Goal: Check status: Check status

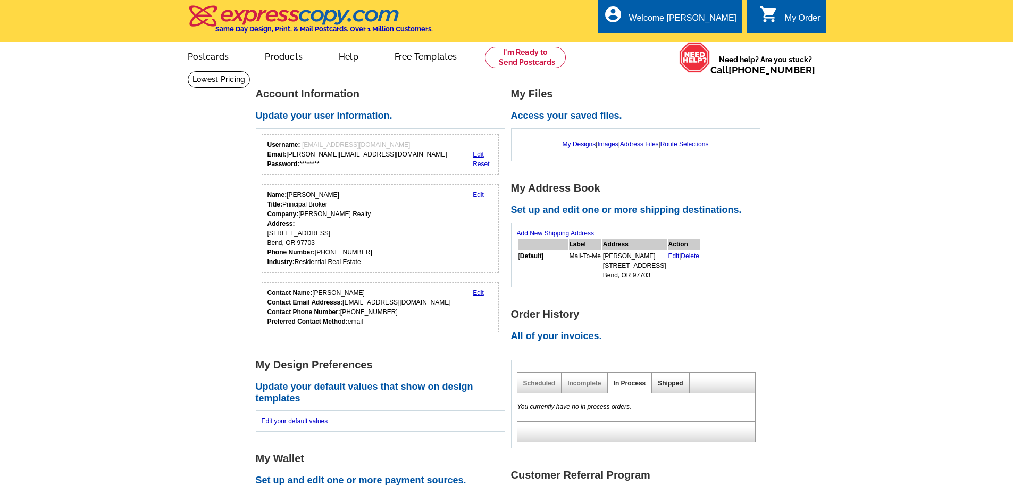
click at [670, 381] on link "Shipped" at bounding box center [670, 382] width 25 height 7
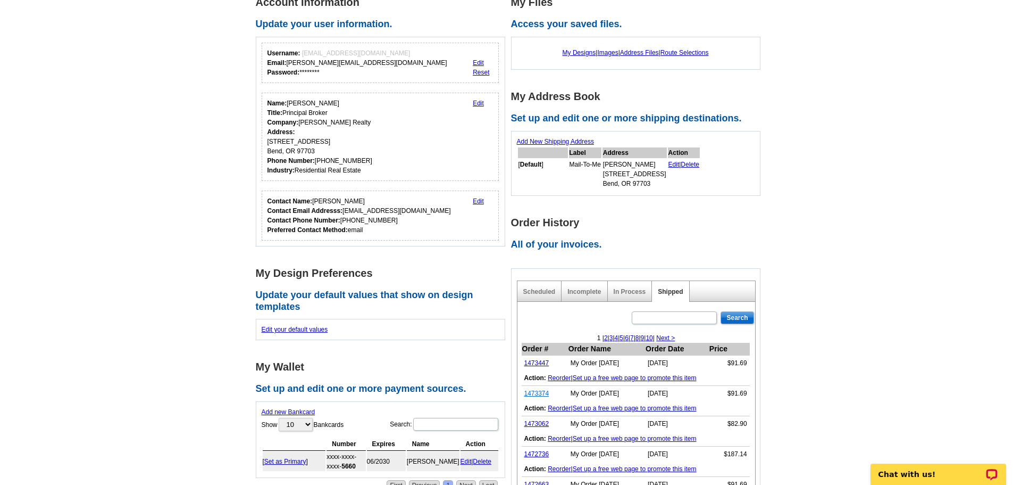
scroll to position [106, 0]
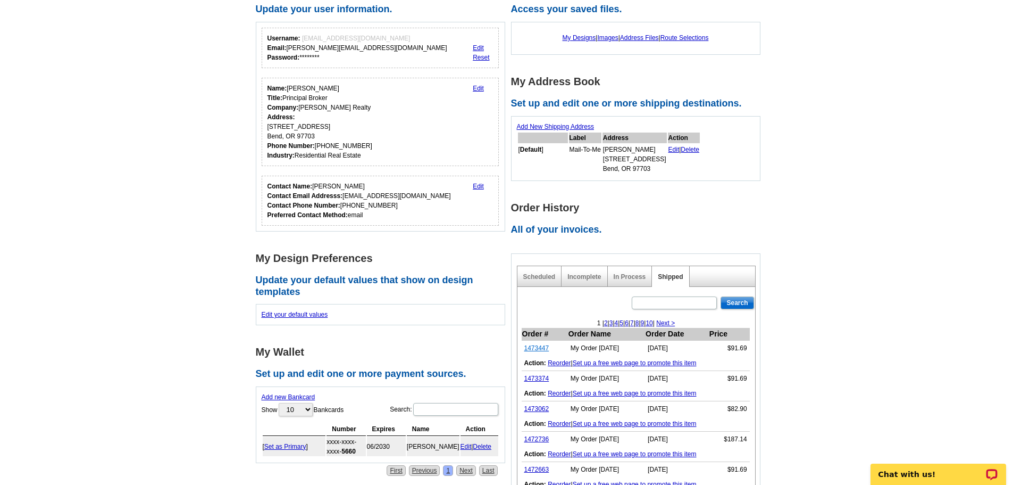
click at [534, 350] on link "1473447" at bounding box center [537, 347] width 25 height 7
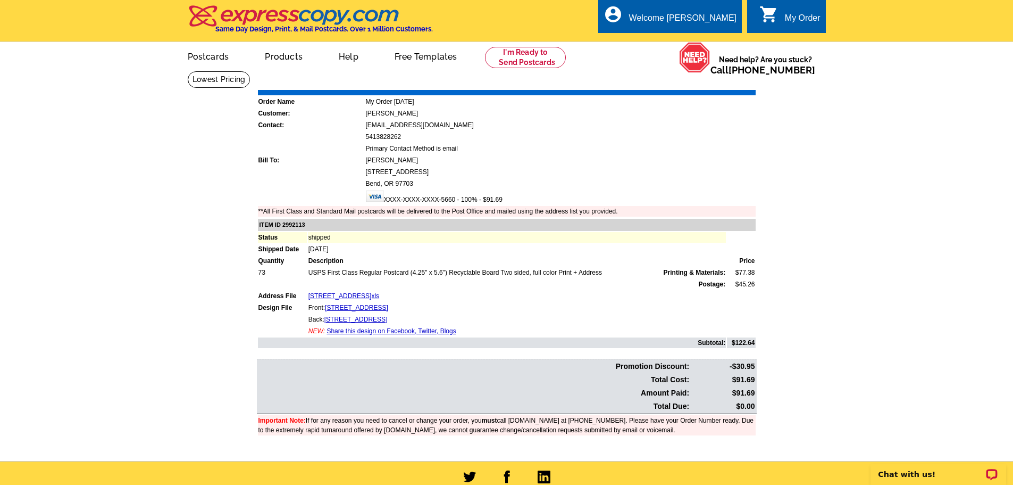
click at [744, 82] on link "Print Invoice" at bounding box center [728, 82] width 55 height 9
